Goal: Information Seeking & Learning: Learn about a topic

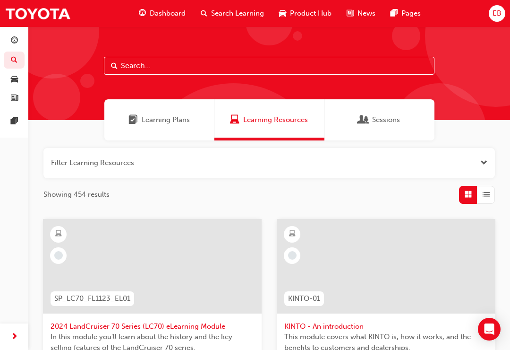
click at [166, 129] on div "Learning Plans" at bounding box center [159, 119] width 110 height 41
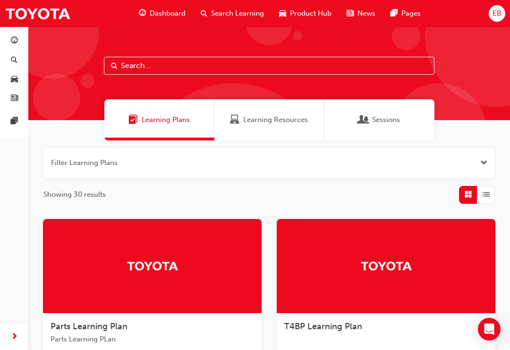
click at [237, 13] on span "Search Learning" at bounding box center [237, 13] width 53 height 11
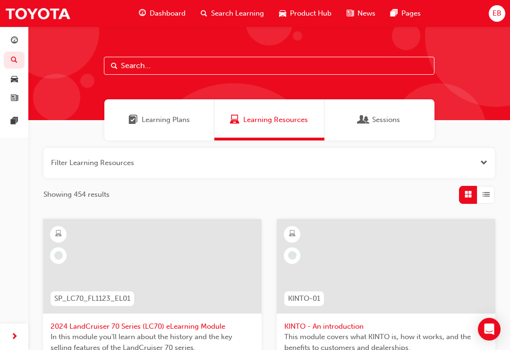
click at [314, 63] on input "text" at bounding box center [269, 66] width 331 height 18
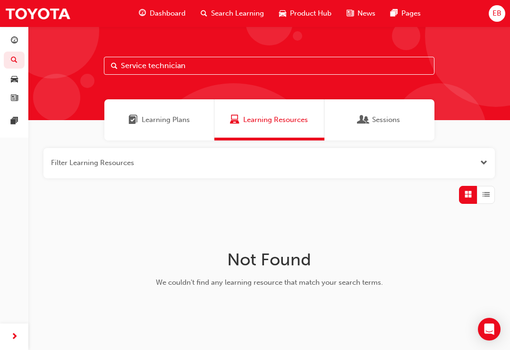
type input "Service technician"
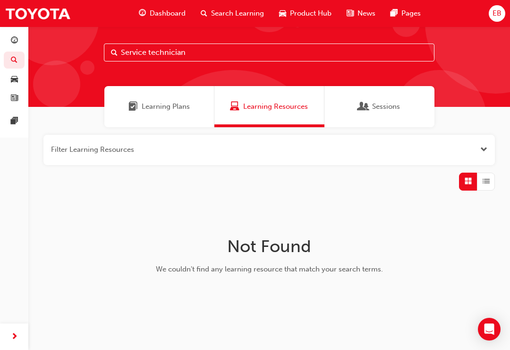
scroll to position [13, 0]
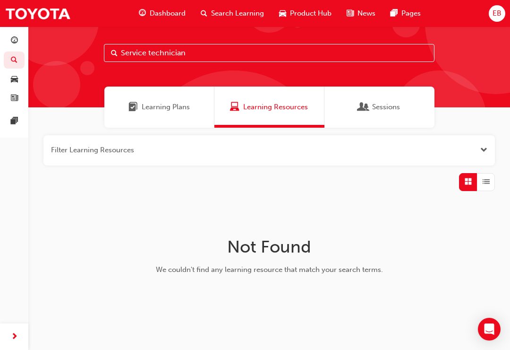
click at [163, 112] on div "Learning Plans" at bounding box center [159, 106] width 110 height 41
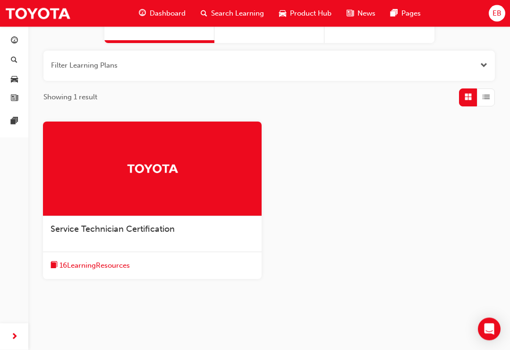
scroll to position [103, 0]
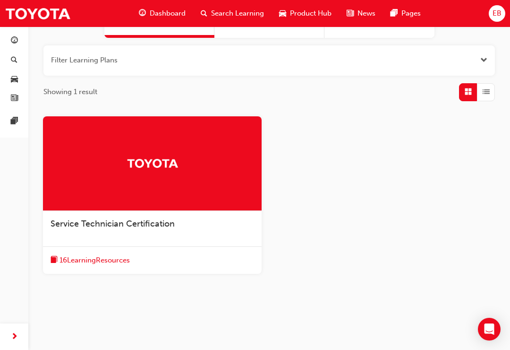
click at [110, 177] on div at bounding box center [152, 163] width 219 height 95
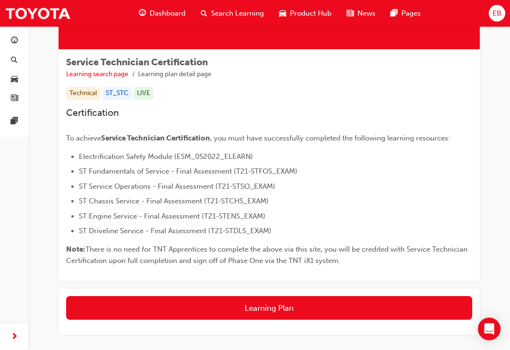
scroll to position [118, 0]
click at [323, 313] on button "Learning Plan" at bounding box center [269, 308] width 406 height 24
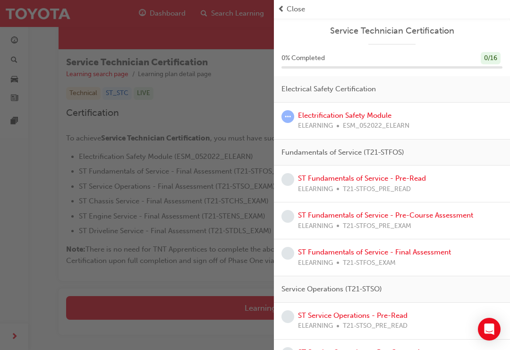
click at [381, 118] on link "Electrification Safety Module" at bounding box center [345, 115] width 94 height 9
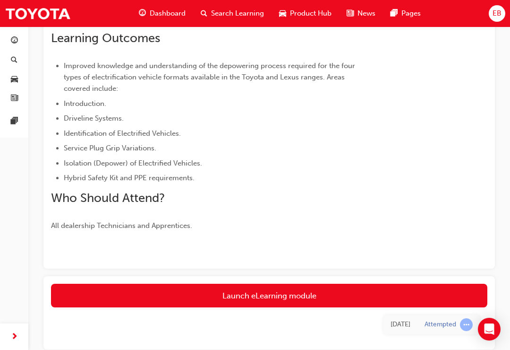
scroll to position [278, 0]
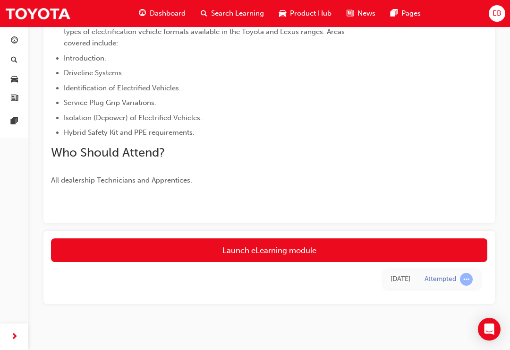
click at [341, 260] on link "Launch eLearning module" at bounding box center [269, 250] width 437 height 24
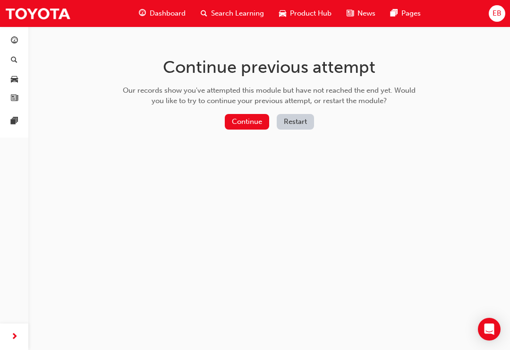
click at [251, 117] on button "Continue" at bounding box center [247, 122] width 44 height 16
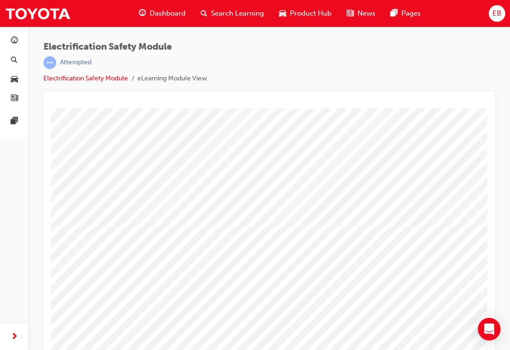
scroll to position [0, 2]
click at [492, 327] on icon "Open Intercom Messenger" at bounding box center [490, 328] width 10 height 11
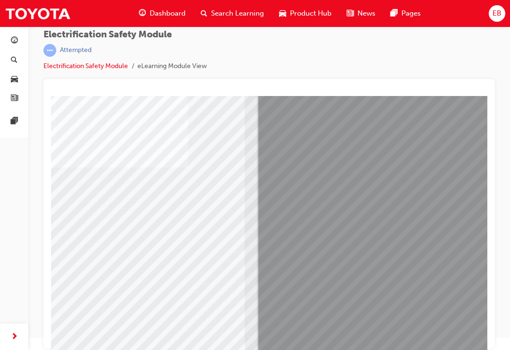
scroll to position [0, 0]
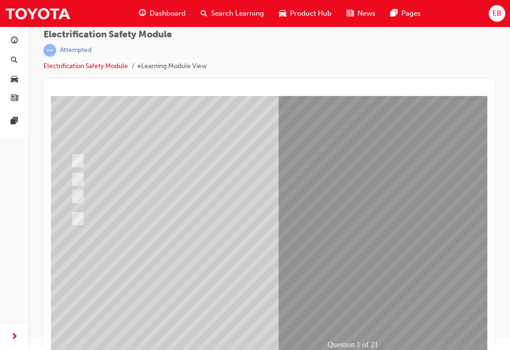
radio input "true"
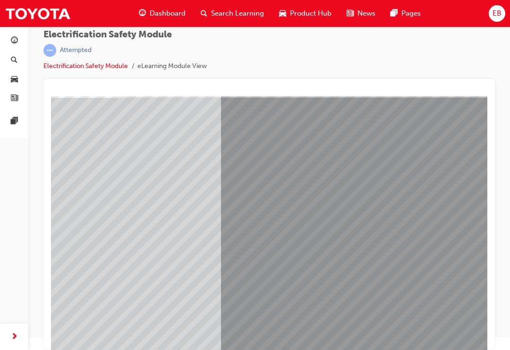
scroll to position [11, 0]
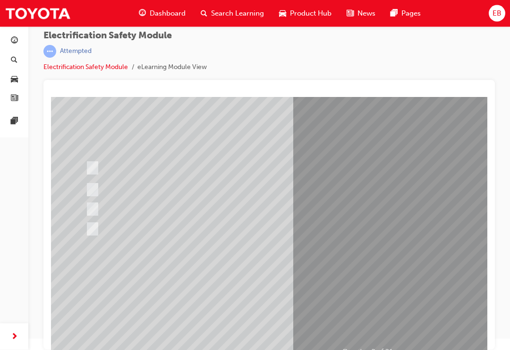
radio input "false"
radio input "true"
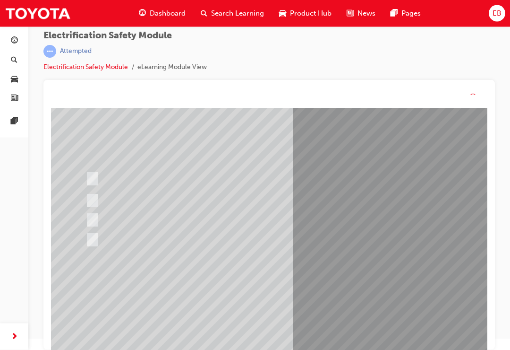
scroll to position [11, 0]
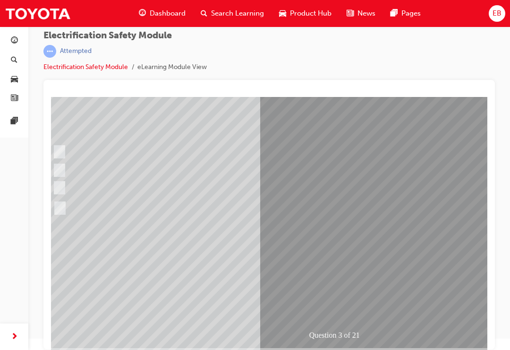
radio input "true"
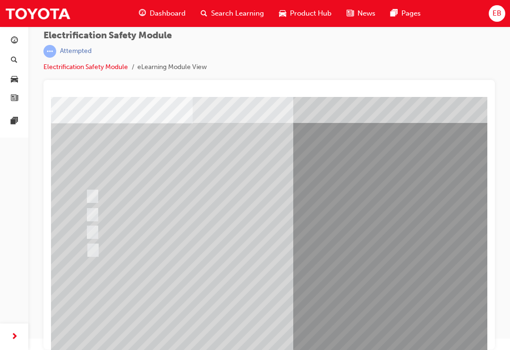
checkbox input "true"
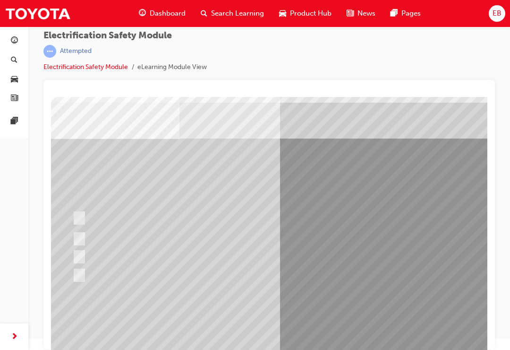
checkbox input "true"
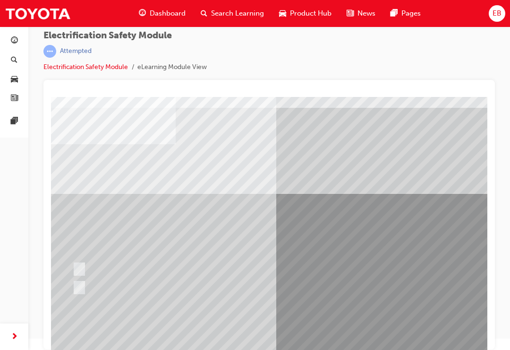
radio input "true"
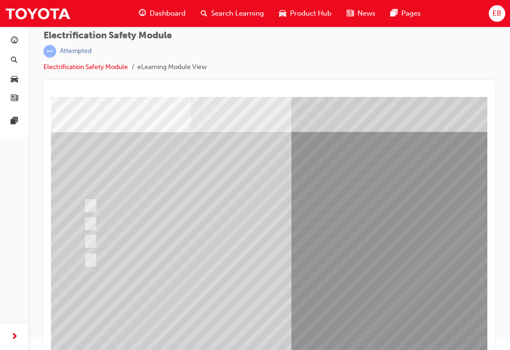
radio input "true"
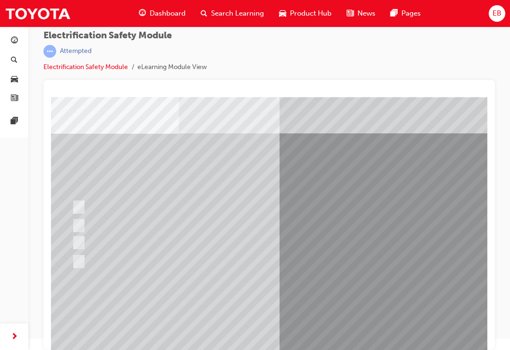
radio input "true"
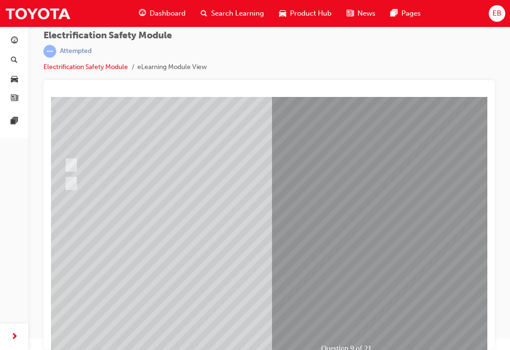
radio input "true"
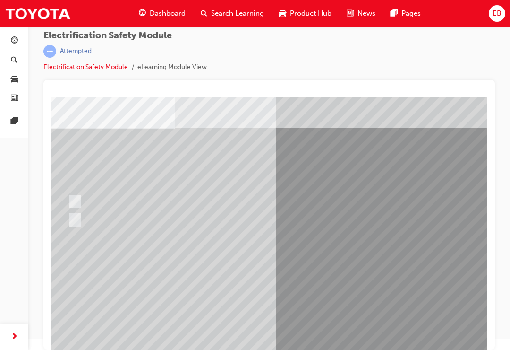
radio input "false"
radio input "true"
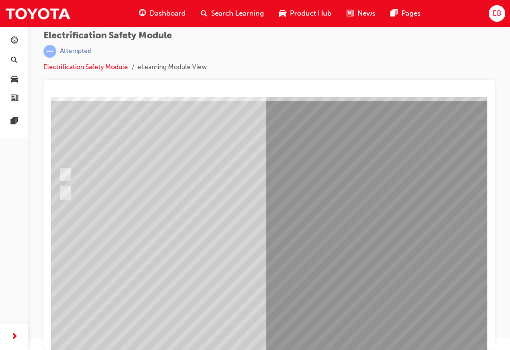
radio input "true"
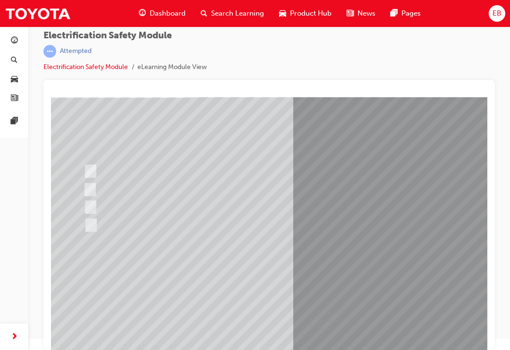
radio input "true"
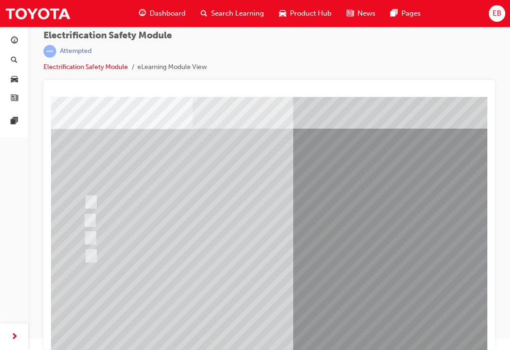
radio input "true"
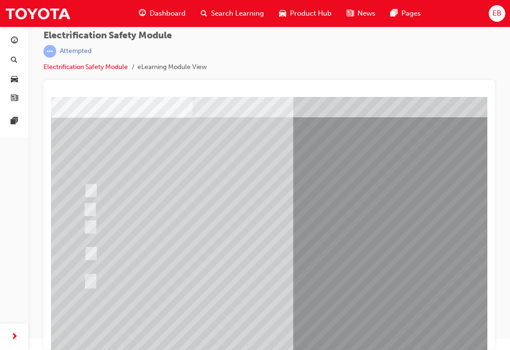
radio input "true"
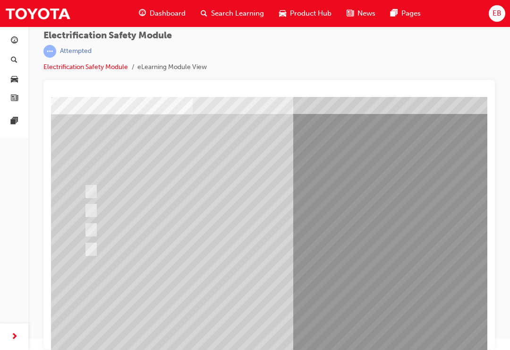
radio input "true"
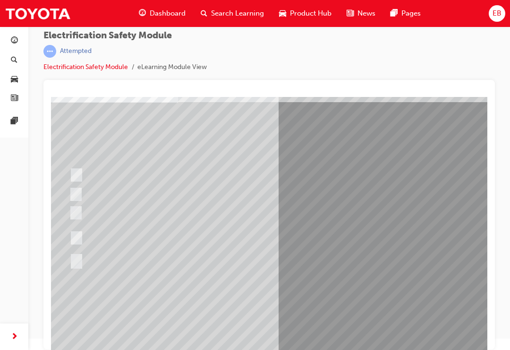
radio input "true"
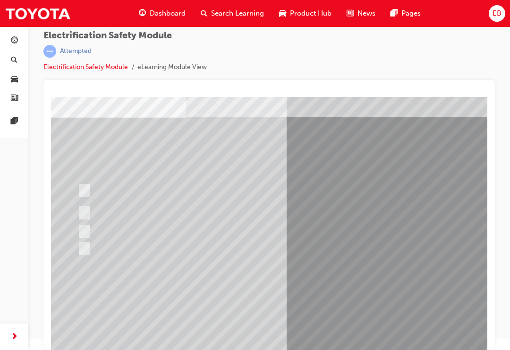
radio input "true"
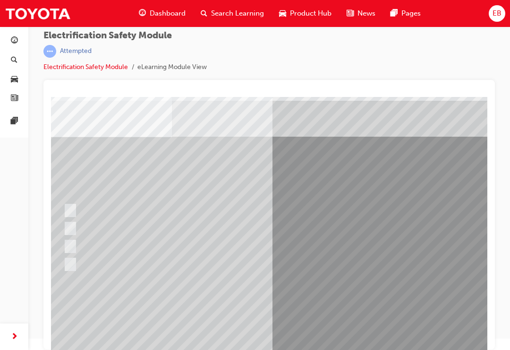
radio input "true"
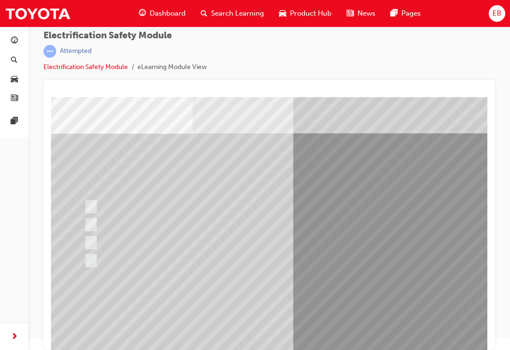
radio input "true"
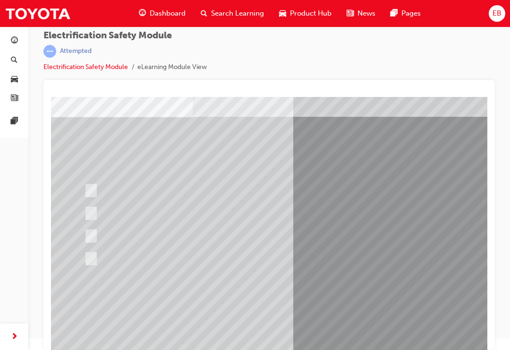
radio input "true"
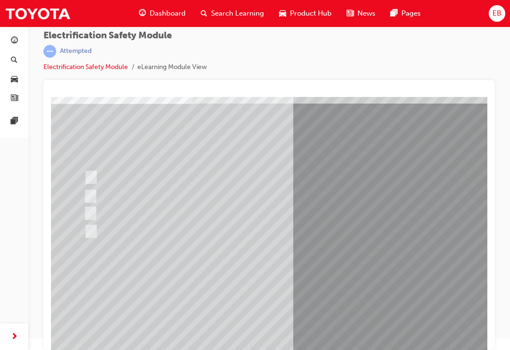
radio input "true"
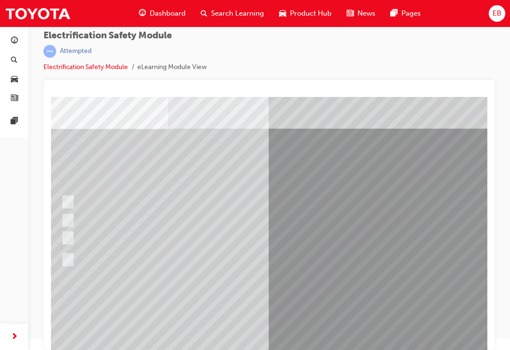
radio input "true"
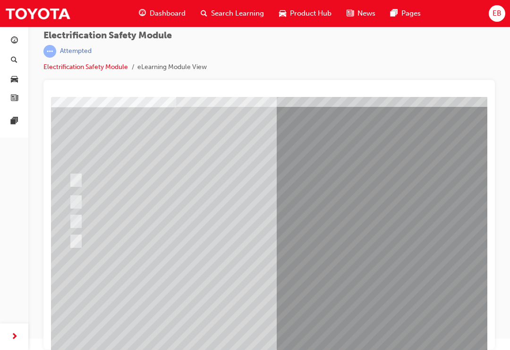
radio input "true"
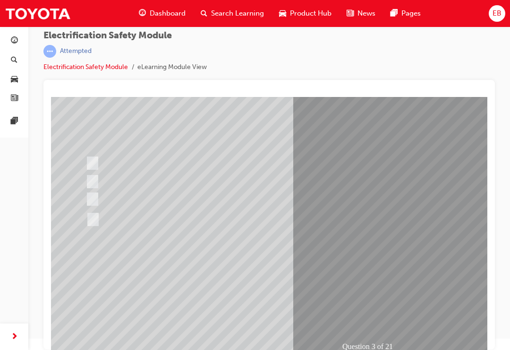
radio input "true"
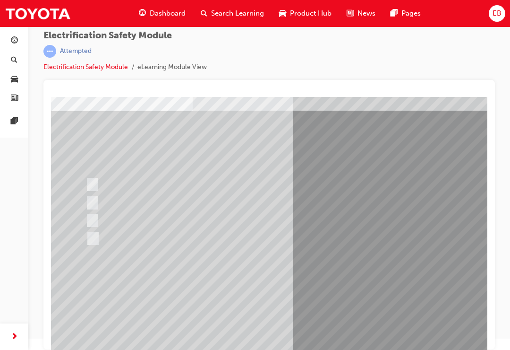
checkbox input "true"
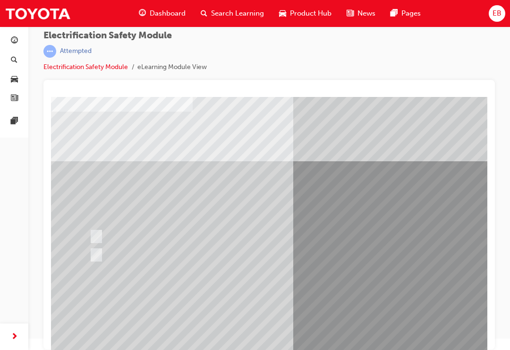
radio input "true"
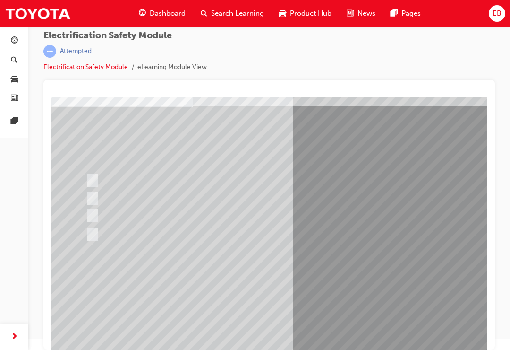
radio input "true"
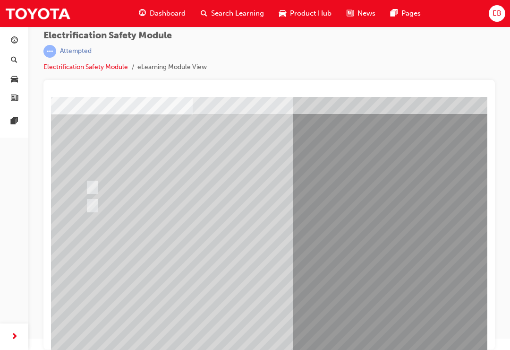
radio input "true"
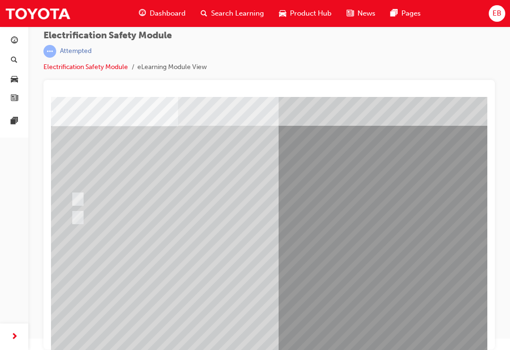
radio input "true"
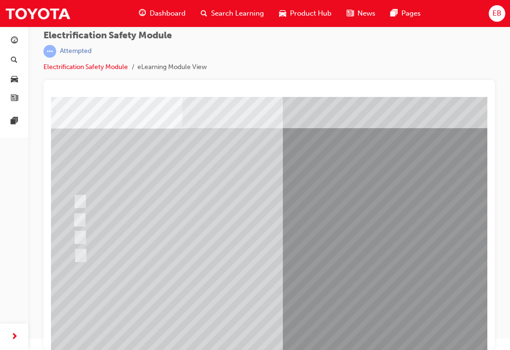
radio input "true"
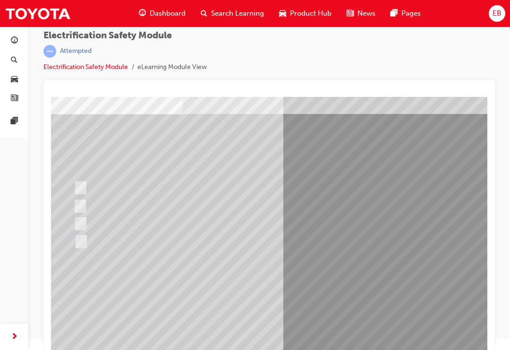
radio input "true"
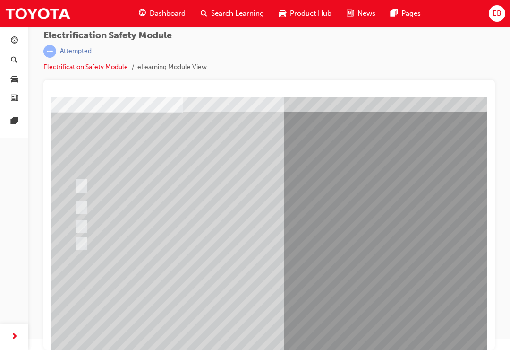
radio input "true"
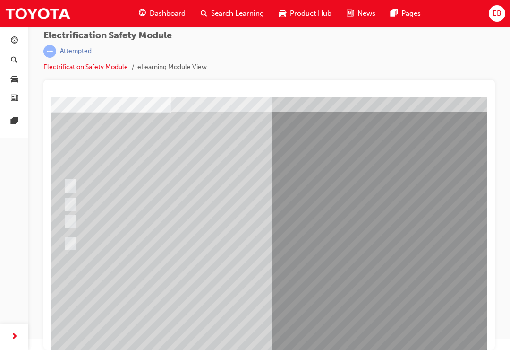
radio input "true"
checkbox input "true"
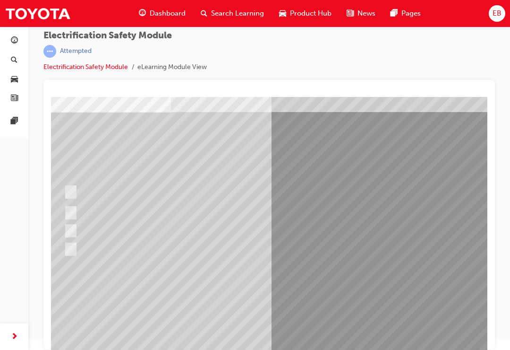
checkbox input "true"
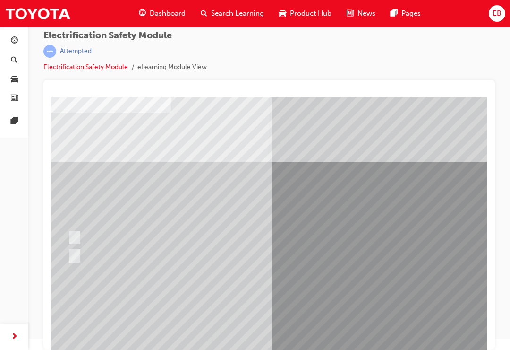
radio input "true"
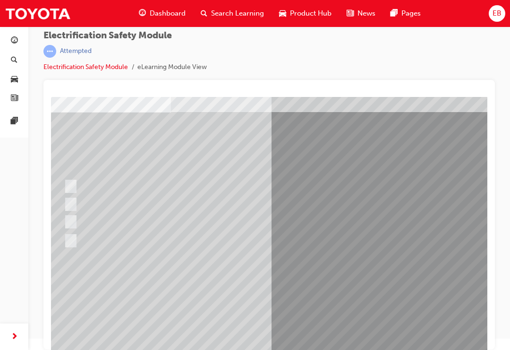
radio input "true"
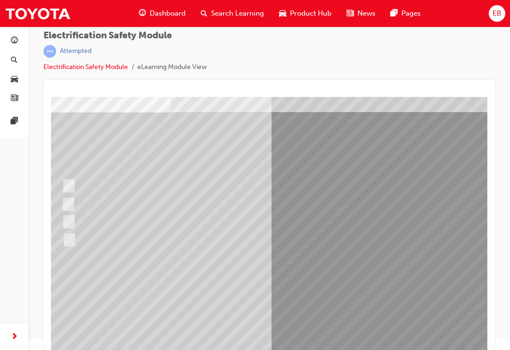
radio input "true"
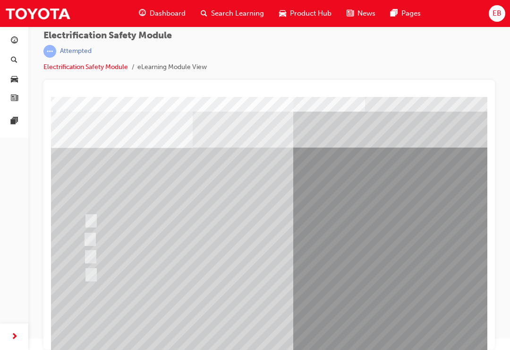
radio input "true"
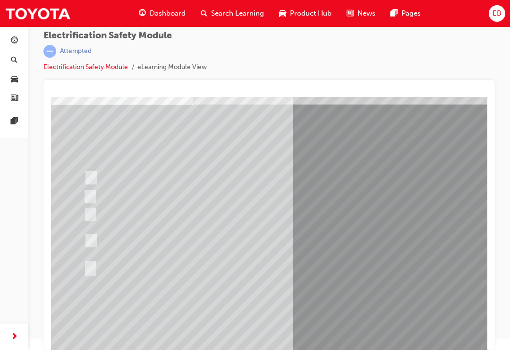
radio input "true"
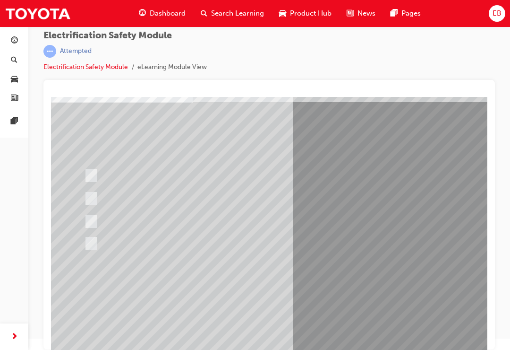
radio input "true"
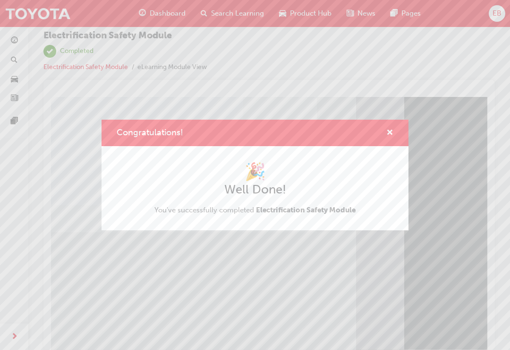
click at [300, 214] on div "🎉 Well Done! You've successfully completed Electrification Safety Module" at bounding box center [255, 188] width 201 height 54
click at [117, 302] on div "Congratulations! 🎉 Well Done! You've successfully completed Electrification Saf…" at bounding box center [255, 175] width 510 height 350
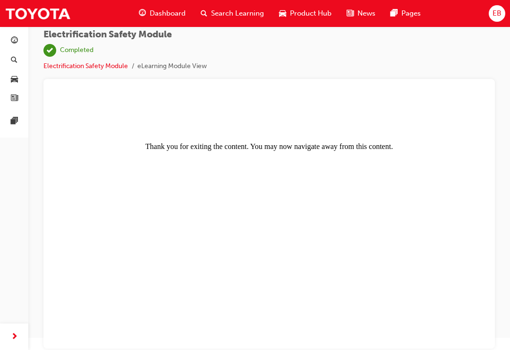
scroll to position [0, 0]
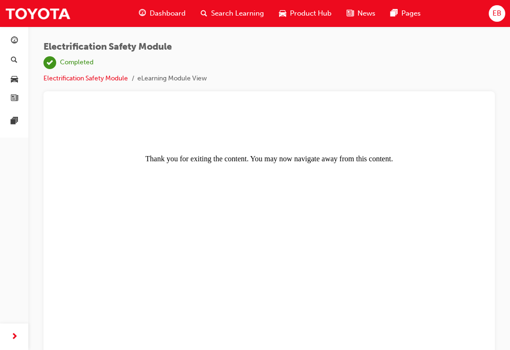
click at [222, 14] on span "Search Learning" at bounding box center [237, 13] width 53 height 11
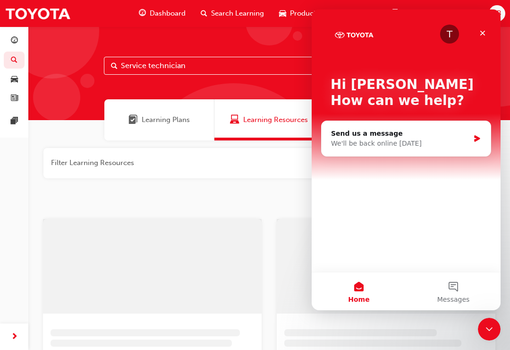
click at [233, 16] on span "Search Learning" at bounding box center [237, 13] width 53 height 11
click at [261, 252] on h1 "Not Found" at bounding box center [270, 259] width 300 height 21
click at [273, 266] on h1 "Not Found" at bounding box center [270, 259] width 300 height 21
click at [497, 332] on div "Close Intercom Messenger" at bounding box center [489, 329] width 23 height 23
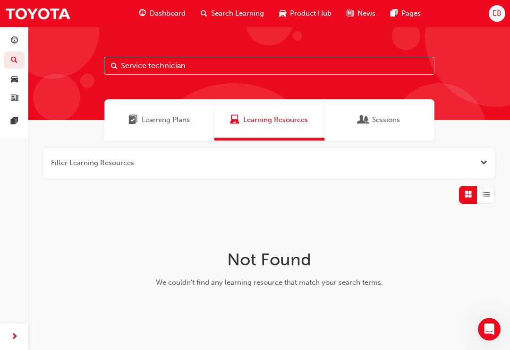
click at [495, 332] on div "Open Intercom Messenger" at bounding box center [489, 328] width 31 height 31
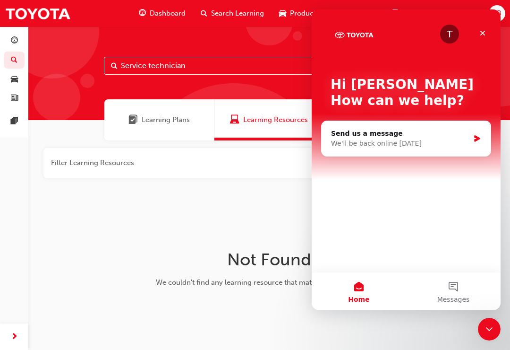
click at [272, 254] on h1 "Not Found" at bounding box center [270, 259] width 300 height 21
click at [187, 124] on span "Learning Plans" at bounding box center [166, 119] width 48 height 11
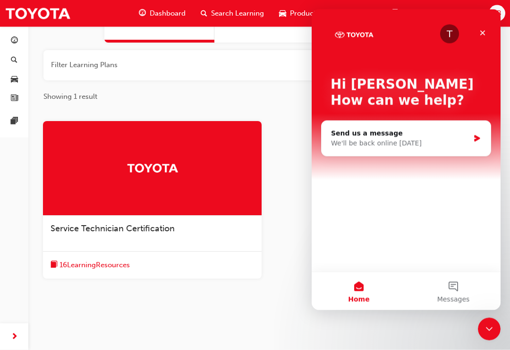
scroll to position [103, 0]
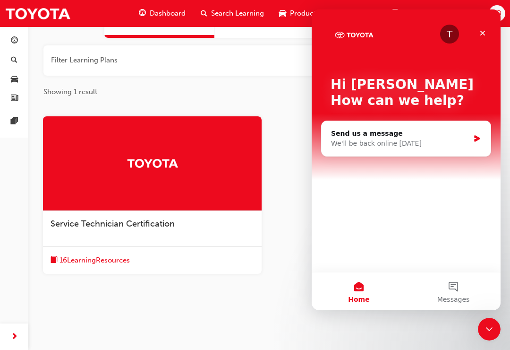
click at [172, 202] on div at bounding box center [152, 163] width 219 height 95
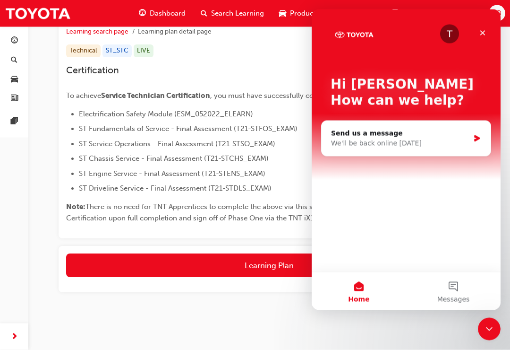
scroll to position [164, 0]
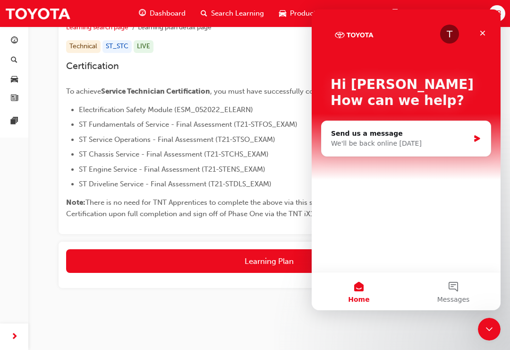
click at [484, 36] on icon "Close" at bounding box center [483, 33] width 8 height 8
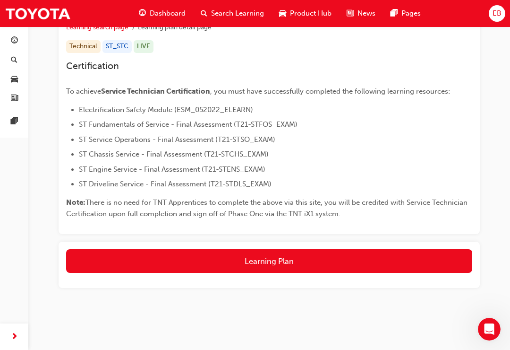
click at [272, 270] on button "Learning Plan" at bounding box center [269, 261] width 406 height 24
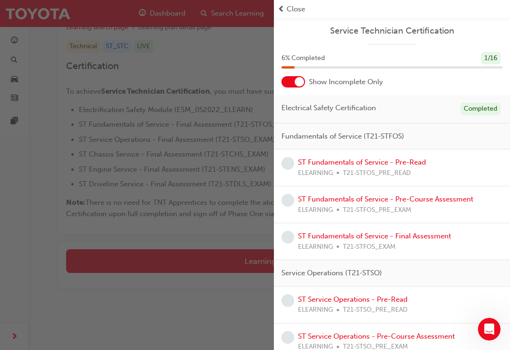
click at [397, 174] on span "T21-STFOS_PRE_READ" at bounding box center [377, 173] width 68 height 11
click at [384, 163] on link "ST Fundamentals of Service - Pre-Read" at bounding box center [362, 162] width 128 height 9
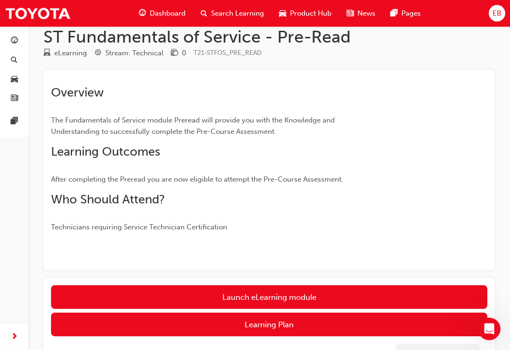
scroll to position [21, 0]
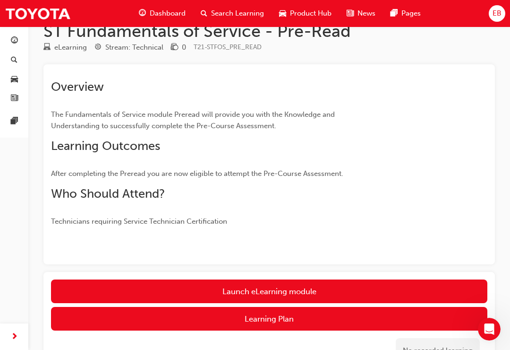
click at [374, 290] on link "Launch eLearning module" at bounding box center [269, 291] width 437 height 24
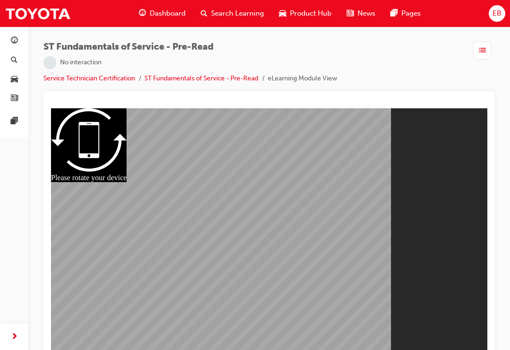
click at [267, 237] on div at bounding box center [269, 235] width 437 height 231
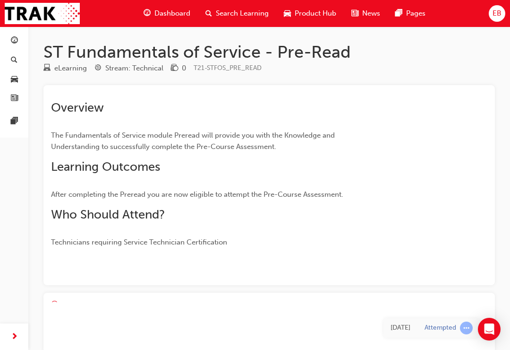
scroll to position [35, 0]
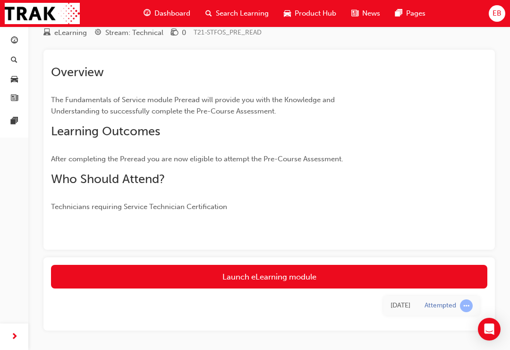
click at [315, 276] on link "Launch eLearning module" at bounding box center [269, 277] width 437 height 24
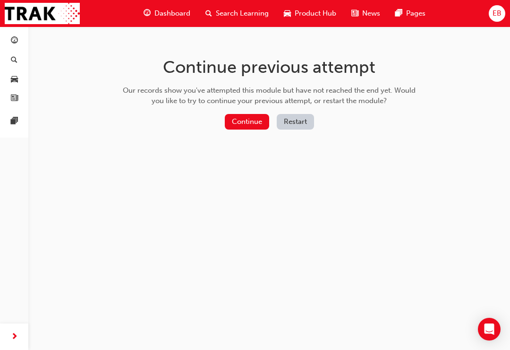
click at [249, 119] on button "Continue" at bounding box center [247, 122] width 44 height 16
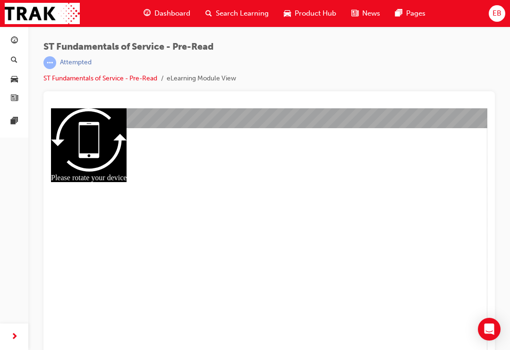
scroll to position [12, 0]
